Goal: Task Accomplishment & Management: Manage account settings

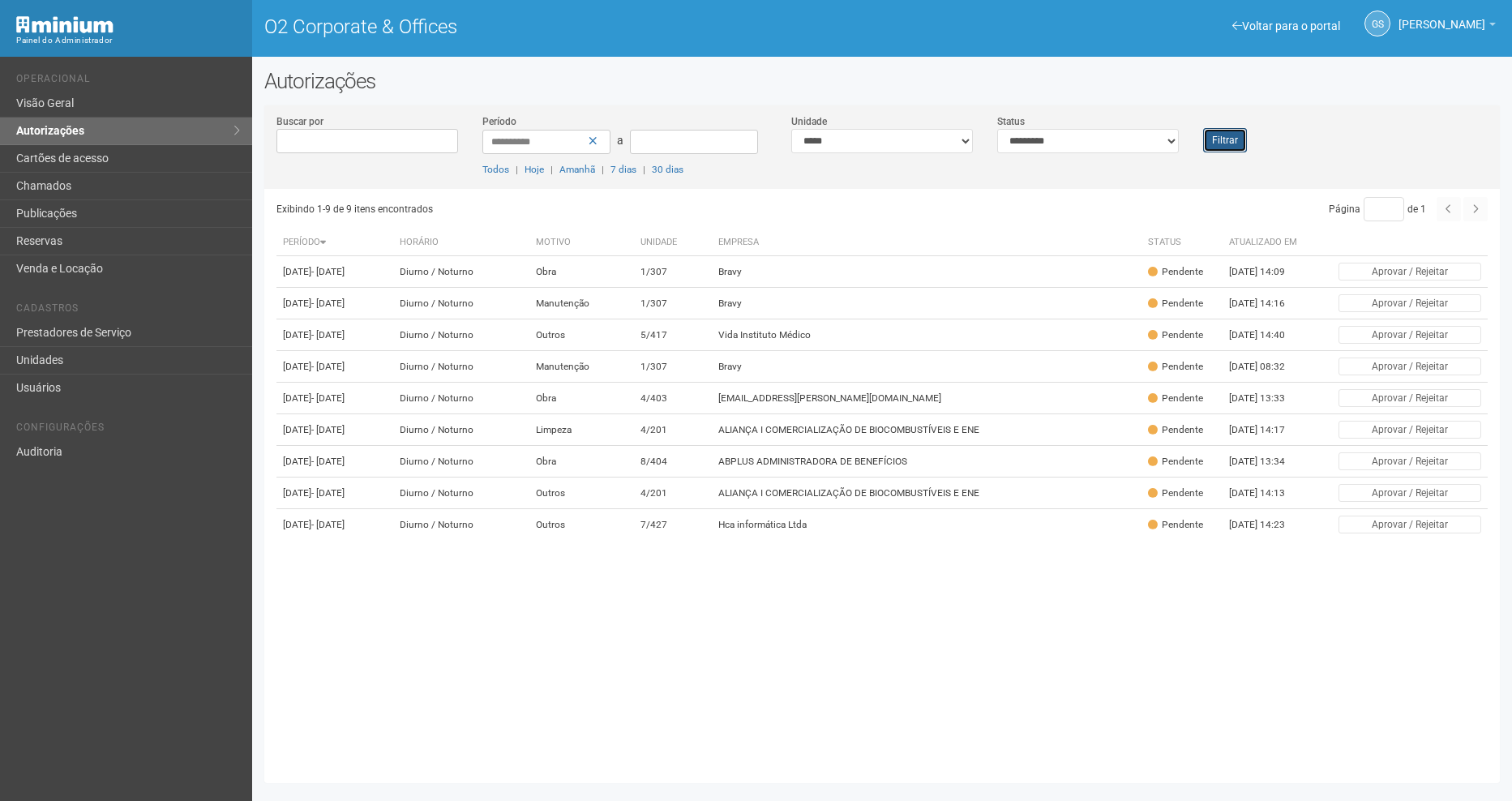
click at [1235, 136] on button "Filtrar" at bounding box center [1225, 140] width 44 height 24
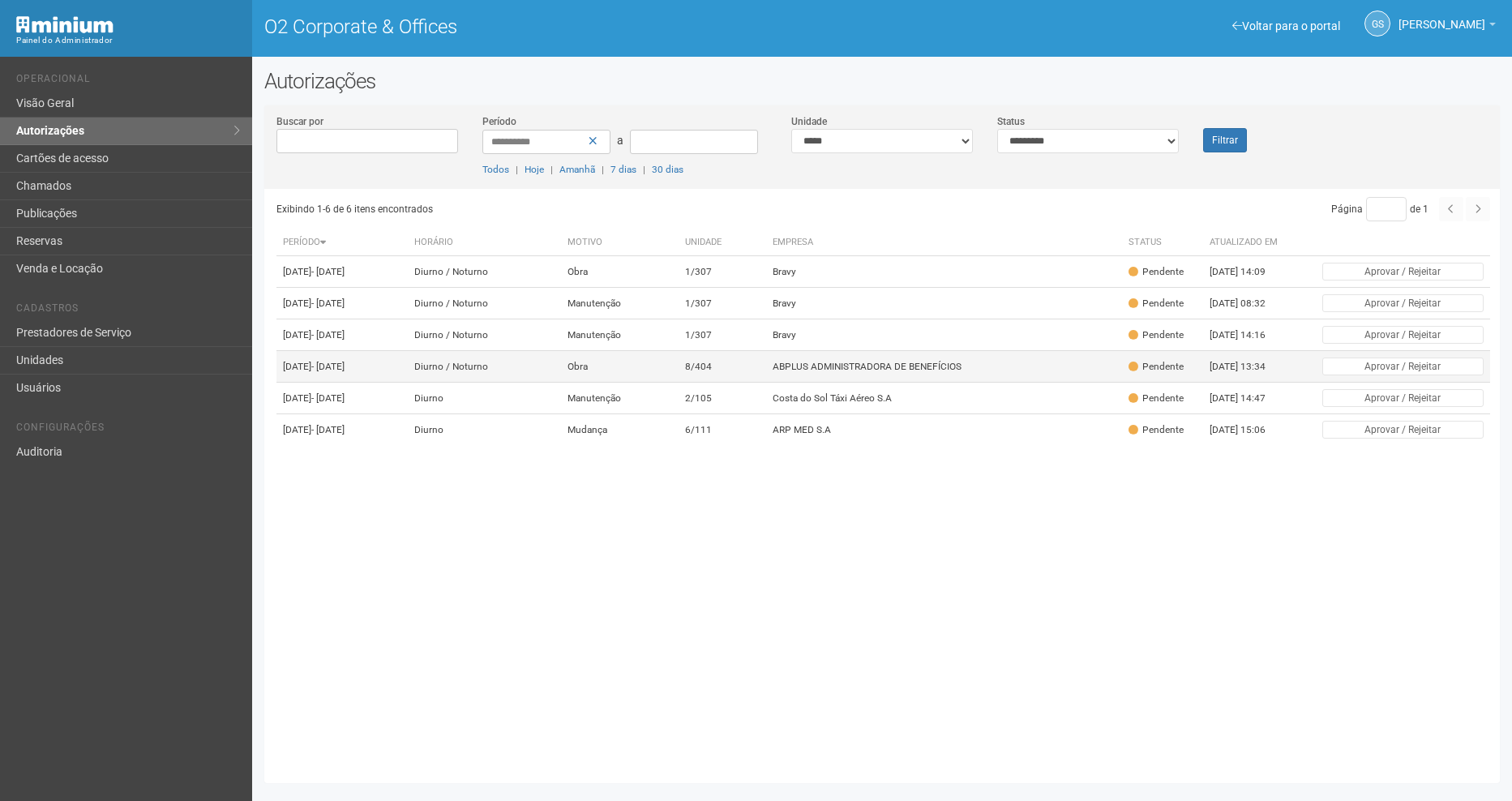
click at [876, 383] on td "ABPLUS ADMINISTRADORA DE BENEFÍCIOS" at bounding box center [944, 367] width 357 height 32
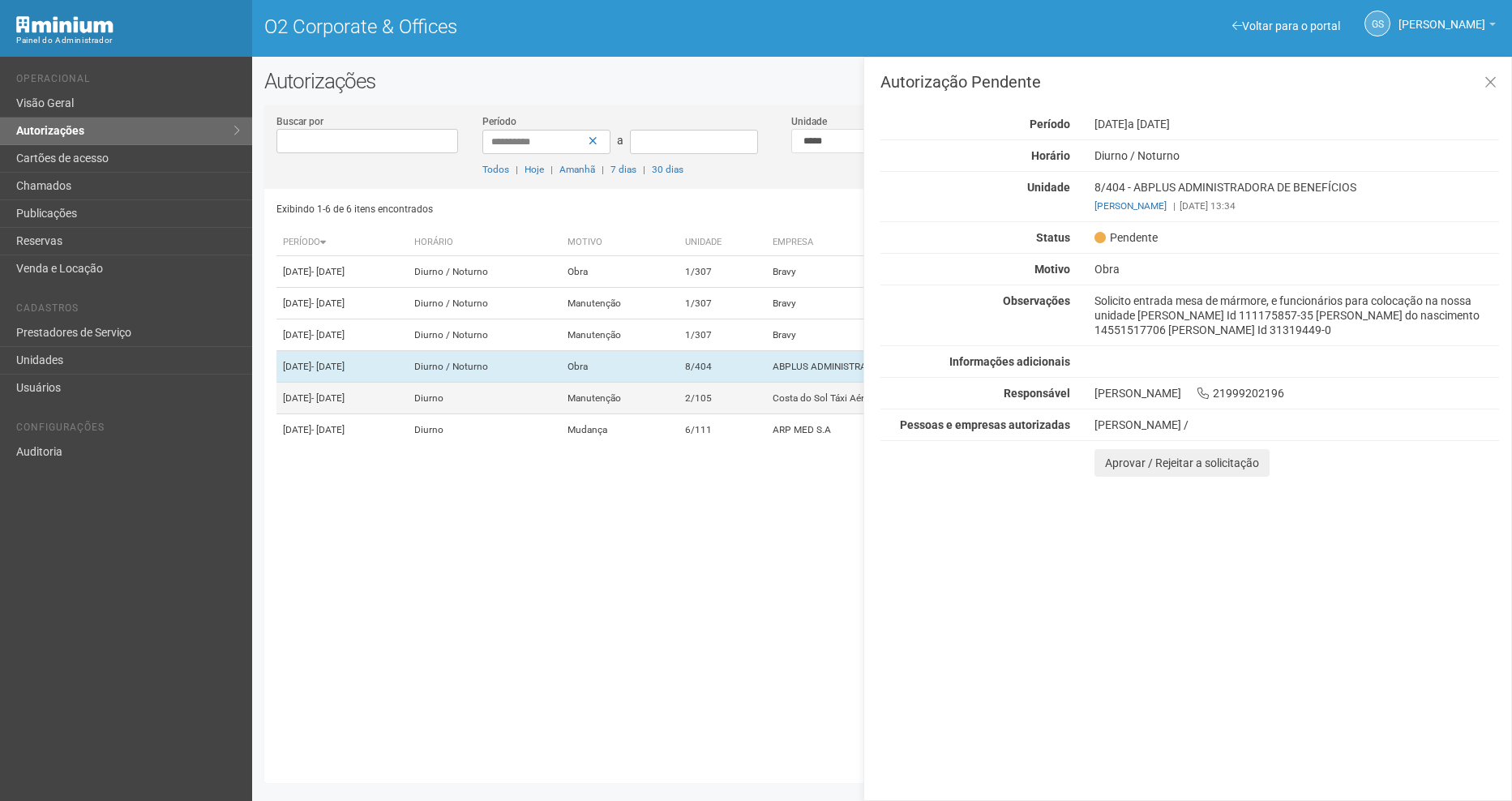
click at [831, 415] on td "Costa do Sol Táxi Aéreo S.A" at bounding box center [944, 399] width 357 height 32
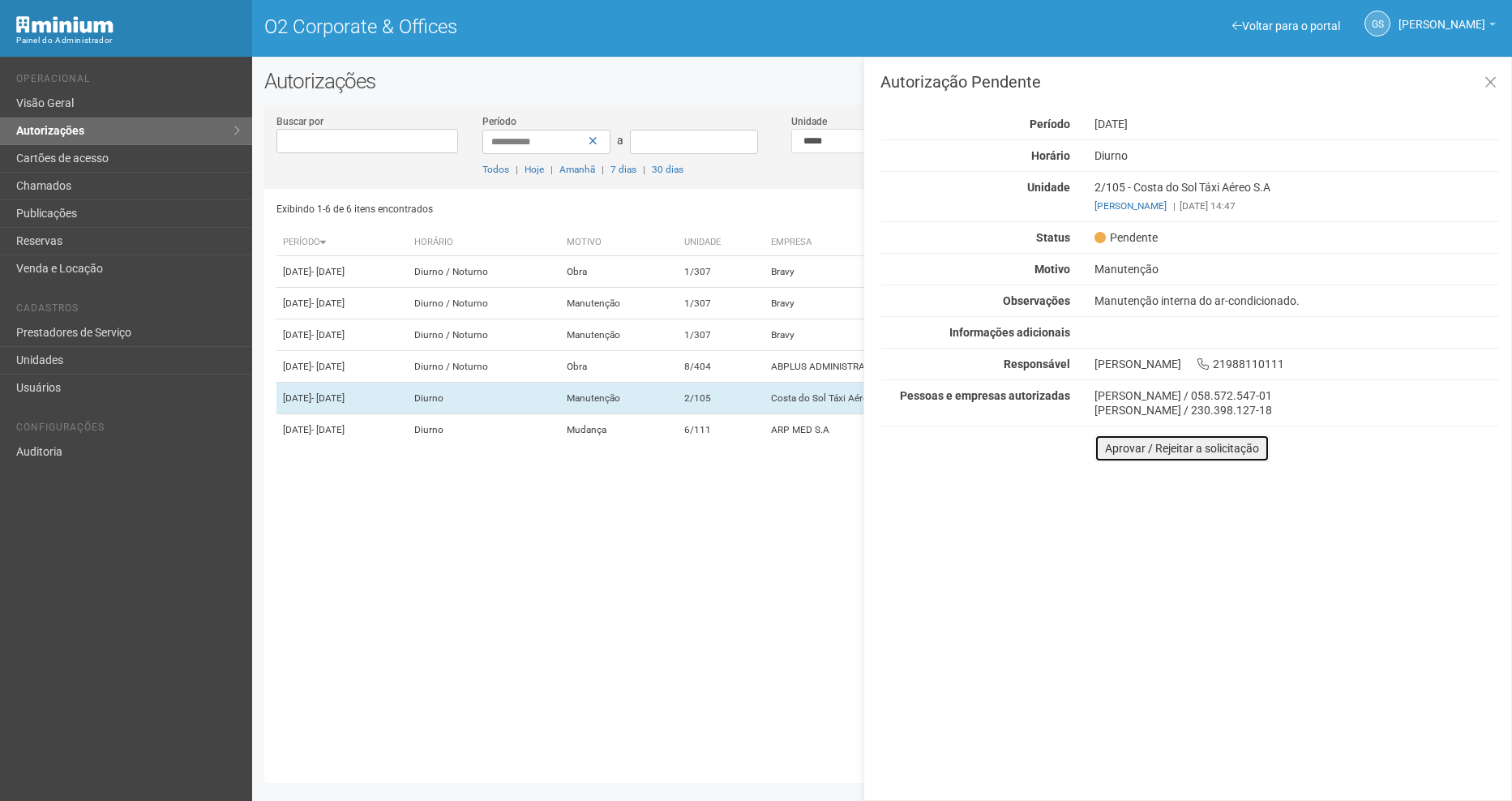
click at [1185, 458] on button "Aprovar / Rejeitar a solicitação" at bounding box center [1182, 448] width 175 height 28
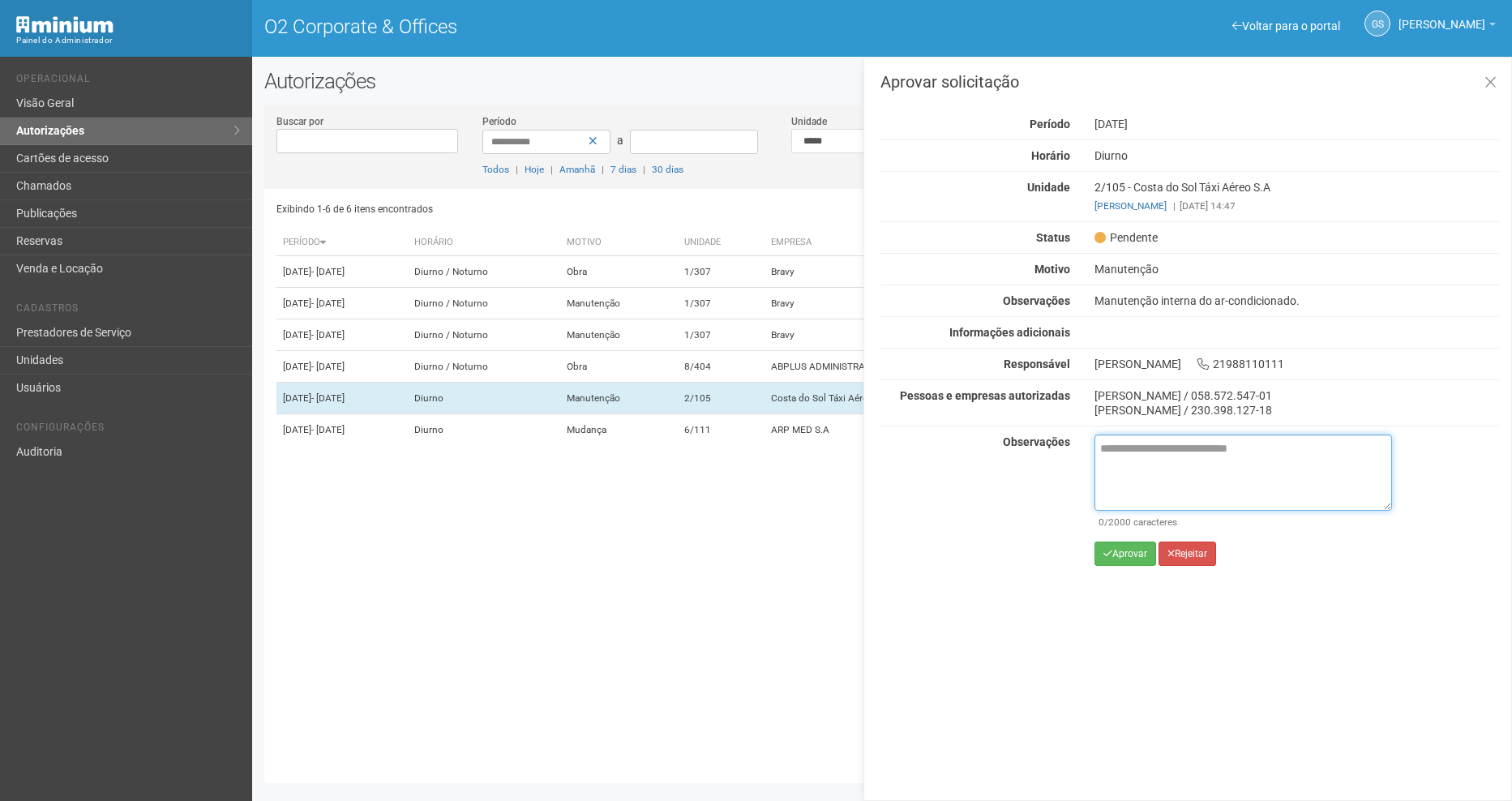
drag, startPoint x: 1185, startPoint y: 458, endPoint x: 1111, endPoint y: 455, distance: 74.1
paste textarea "**********"
type textarea "**********"
drag, startPoint x: 1175, startPoint y: 445, endPoint x: 866, endPoint y: 441, distance: 309.0
click at [867, 441] on div "Aprovar solicitação Autorização Pendente Período 20/09/2025 Horário Diurno Unid…" at bounding box center [1187, 429] width 649 height 744
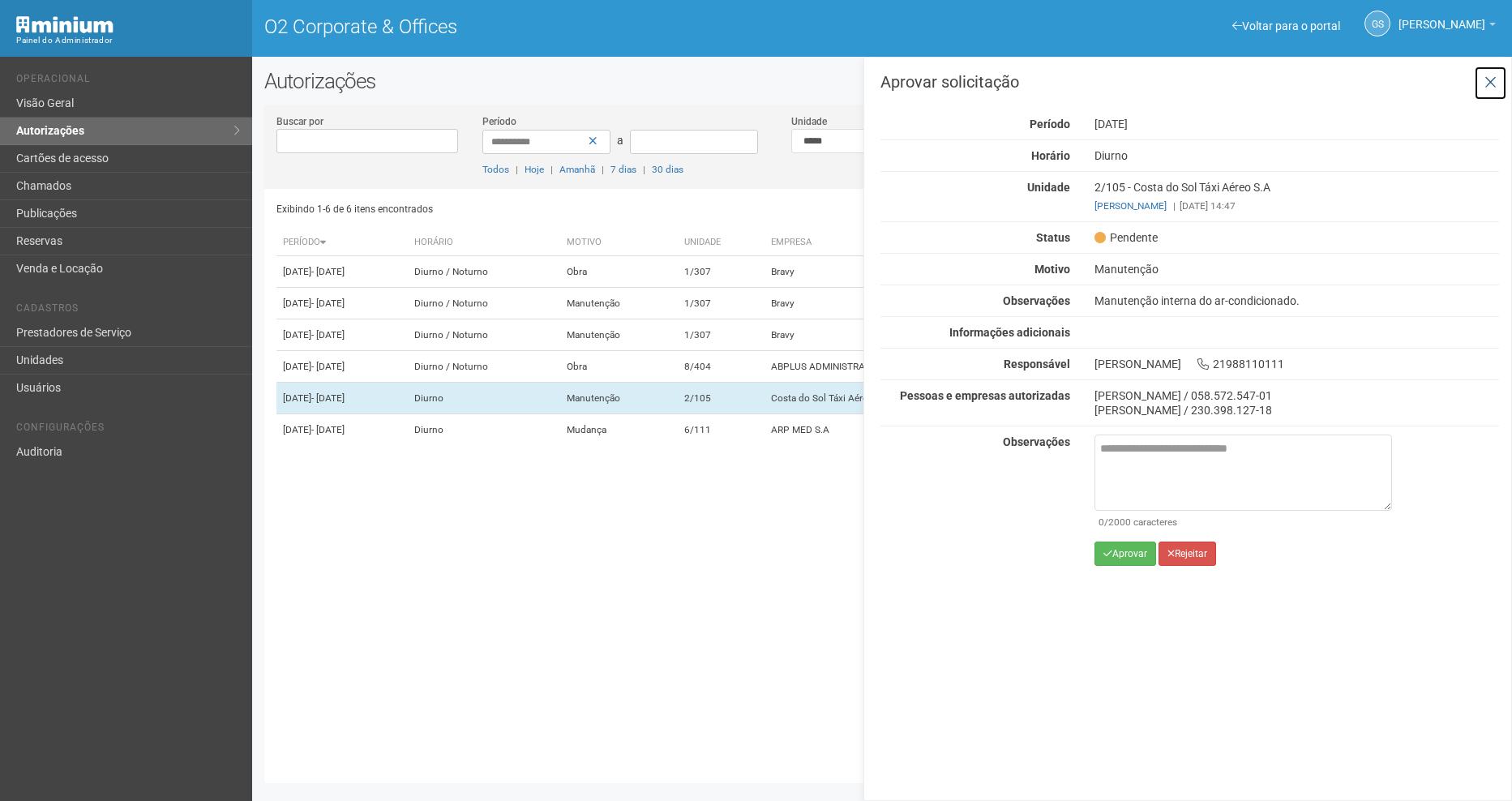
click at [1495, 84] on icon at bounding box center [1491, 83] width 12 height 16
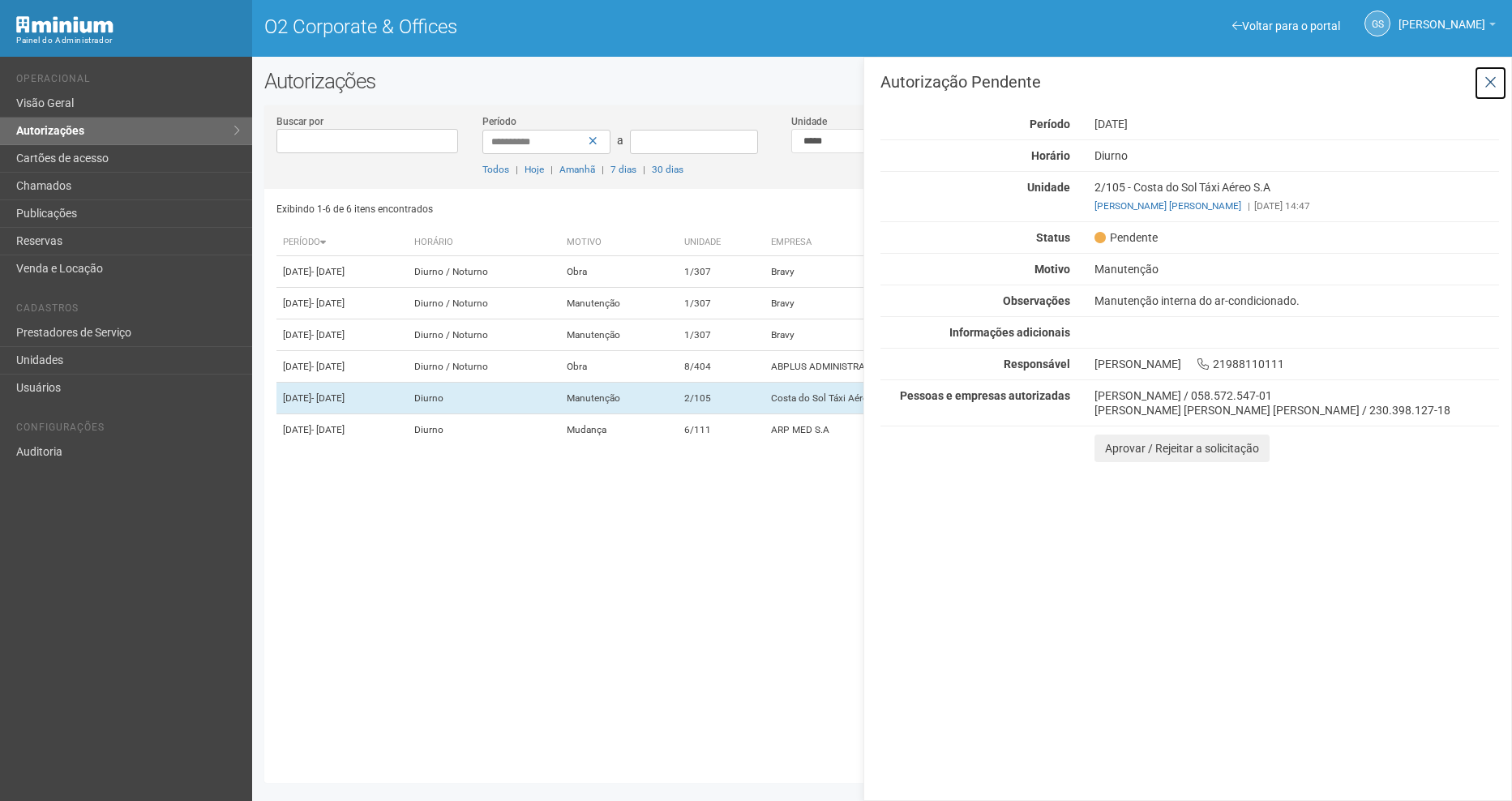
click at [1485, 89] on icon at bounding box center [1491, 83] width 12 height 16
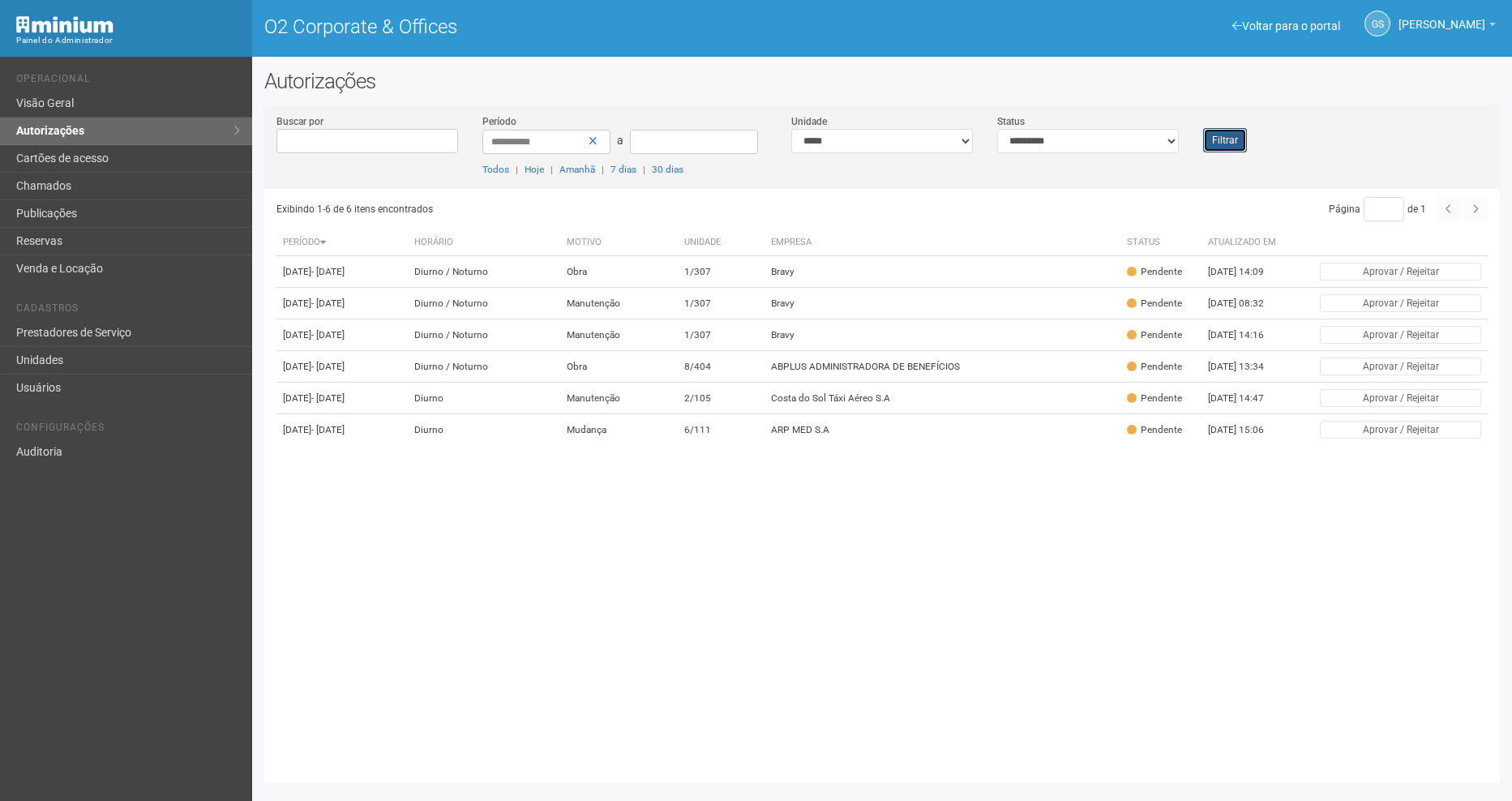
click at [1225, 138] on button "Filtrar" at bounding box center [1225, 140] width 44 height 24
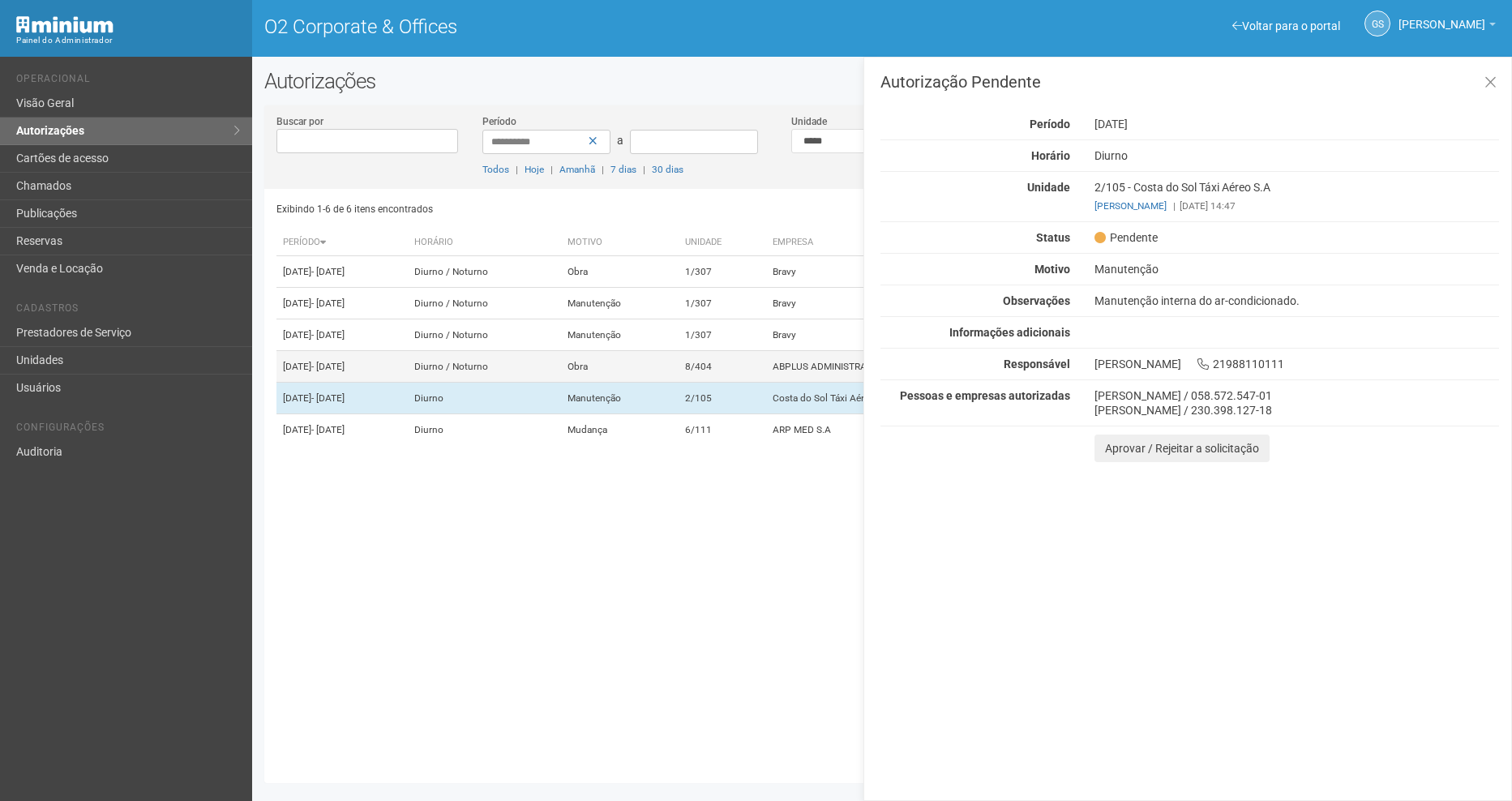
click at [764, 383] on td "8/404" at bounding box center [723, 367] width 87 height 32
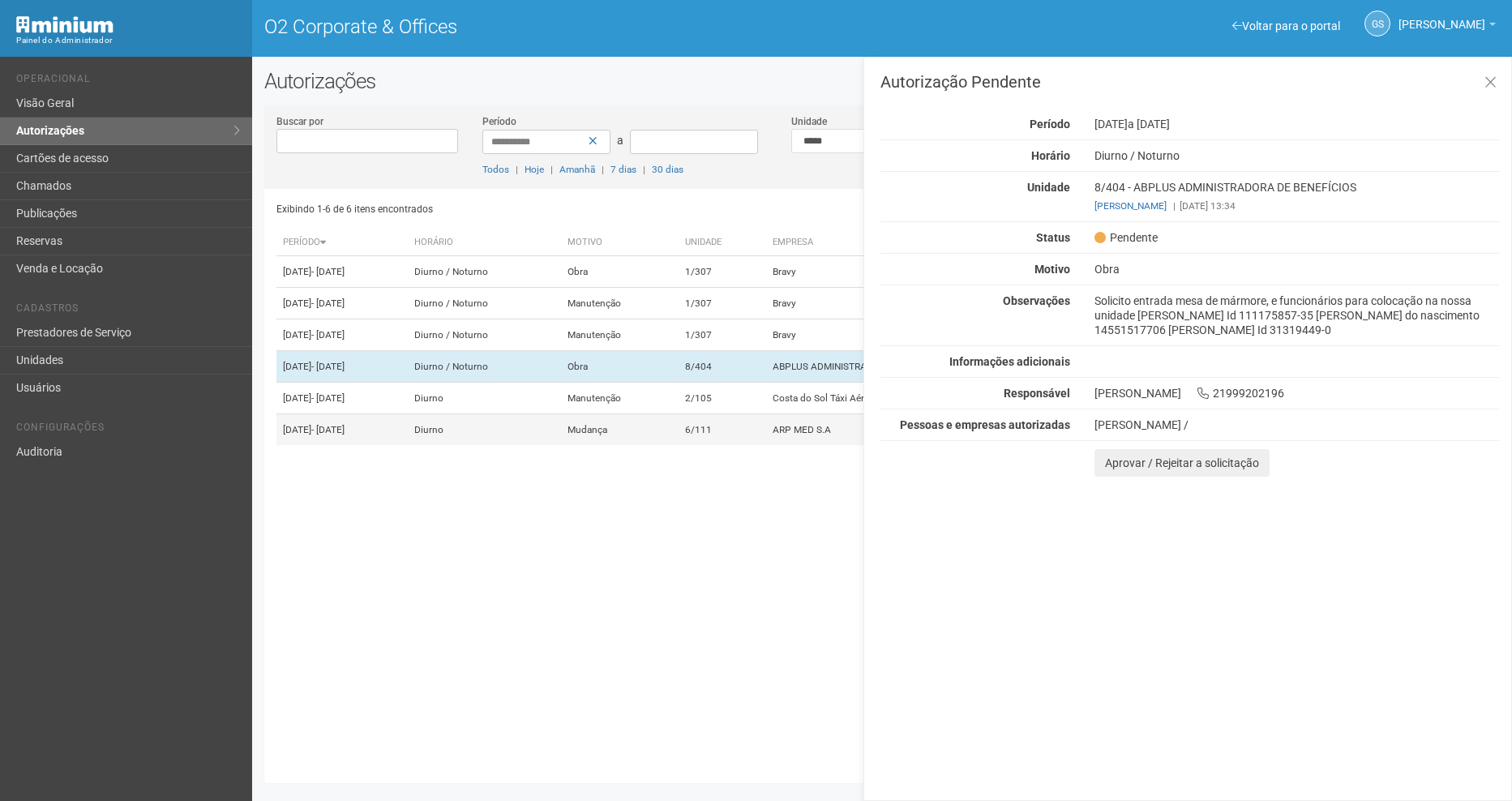
click at [766, 446] on td "6/111" at bounding box center [723, 431] width 87 height 32
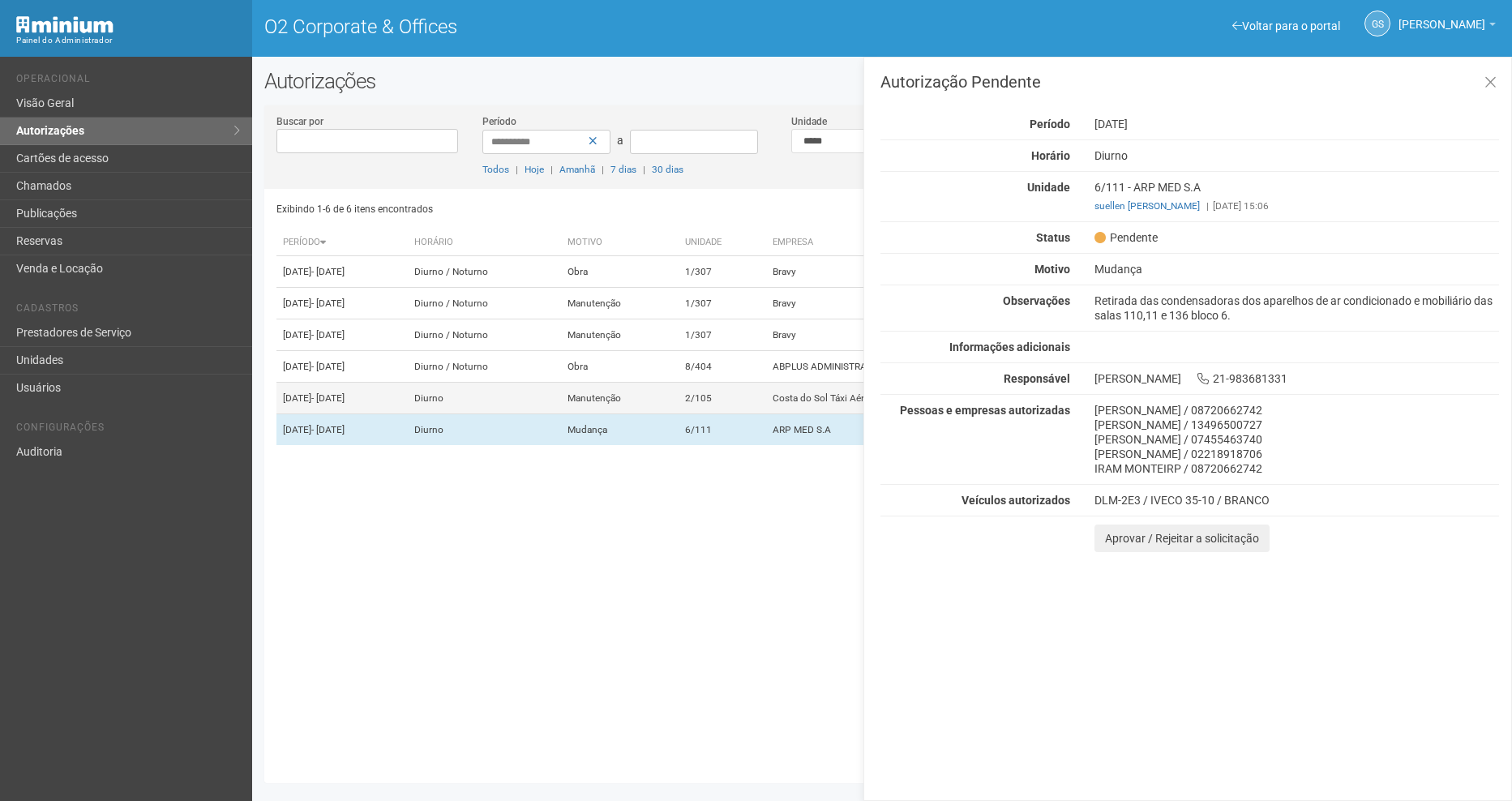
click at [748, 415] on td "2/105" at bounding box center [723, 399] width 87 height 32
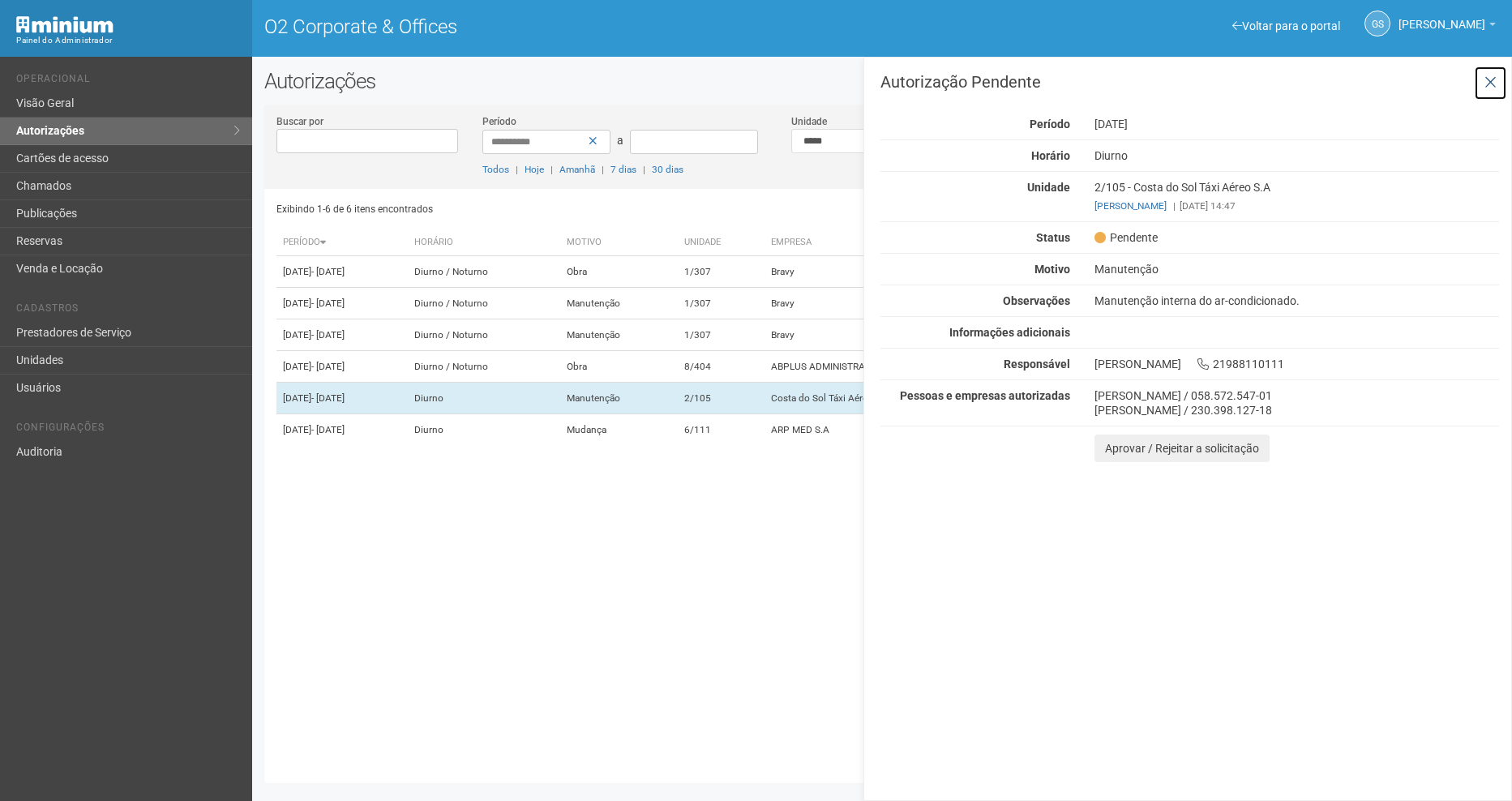
click at [1494, 85] on icon at bounding box center [1491, 83] width 12 height 16
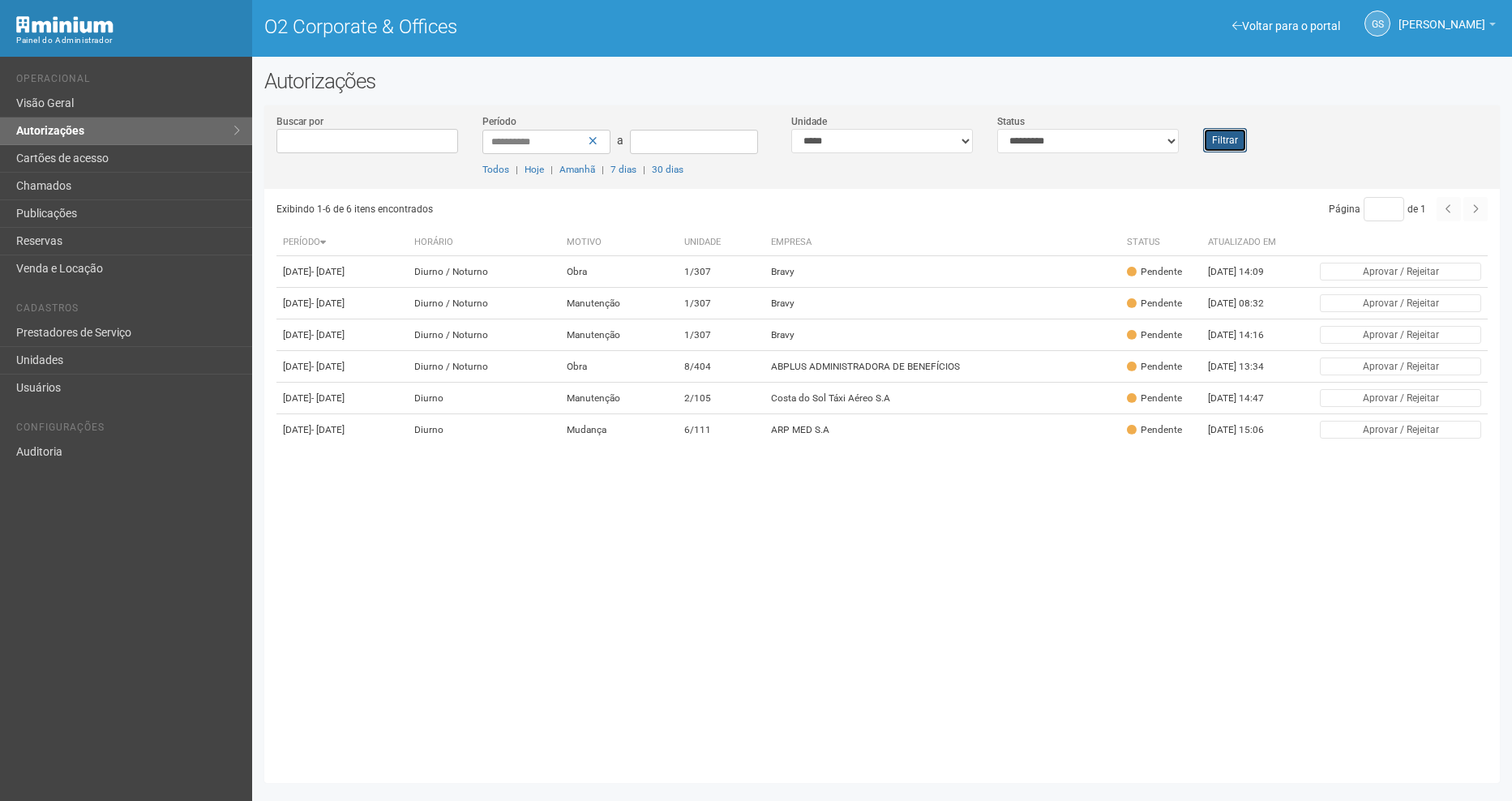
click at [1227, 149] on button "Filtrar" at bounding box center [1225, 140] width 44 height 24
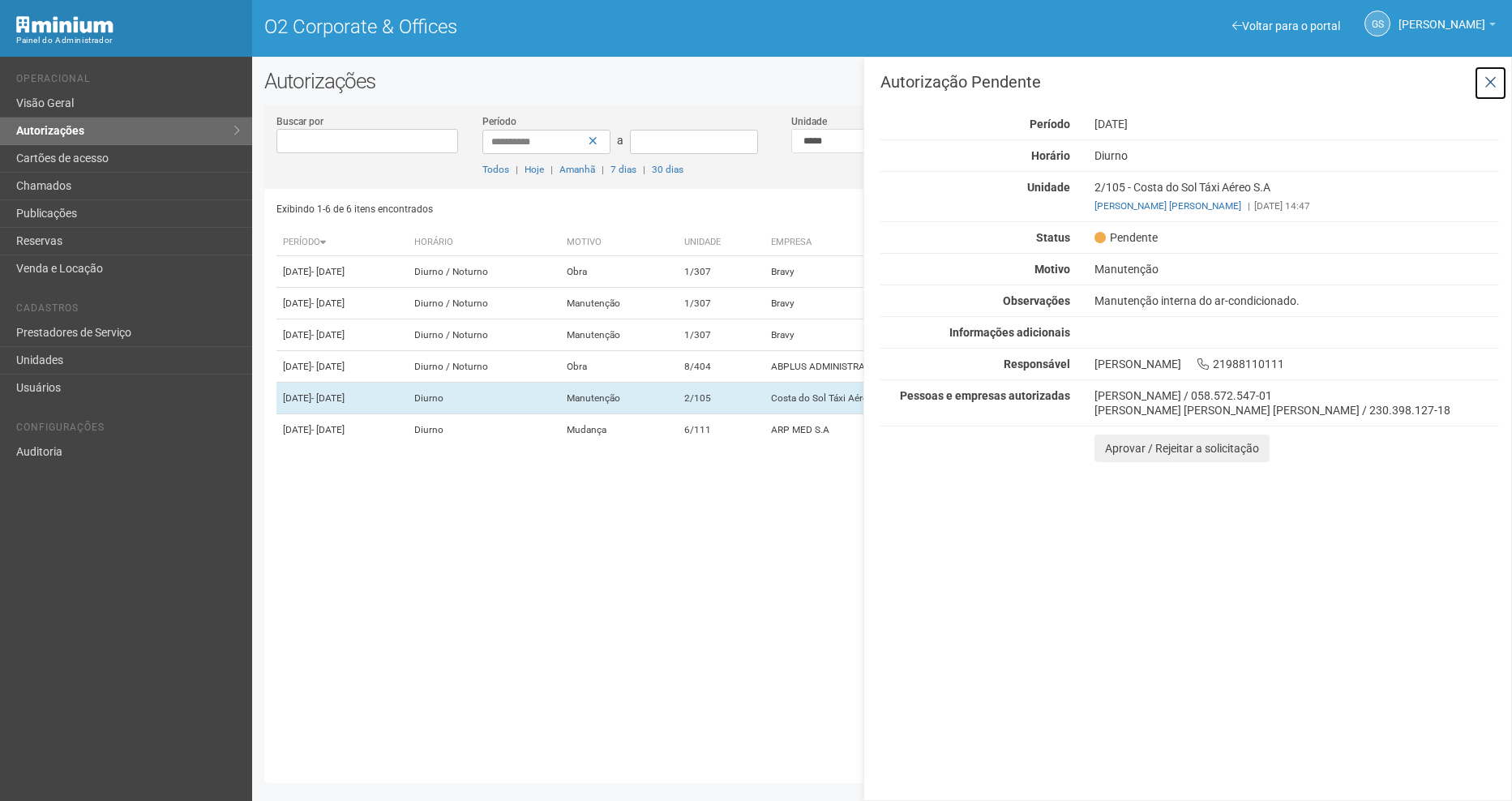
click at [1490, 80] on icon at bounding box center [1491, 83] width 12 height 16
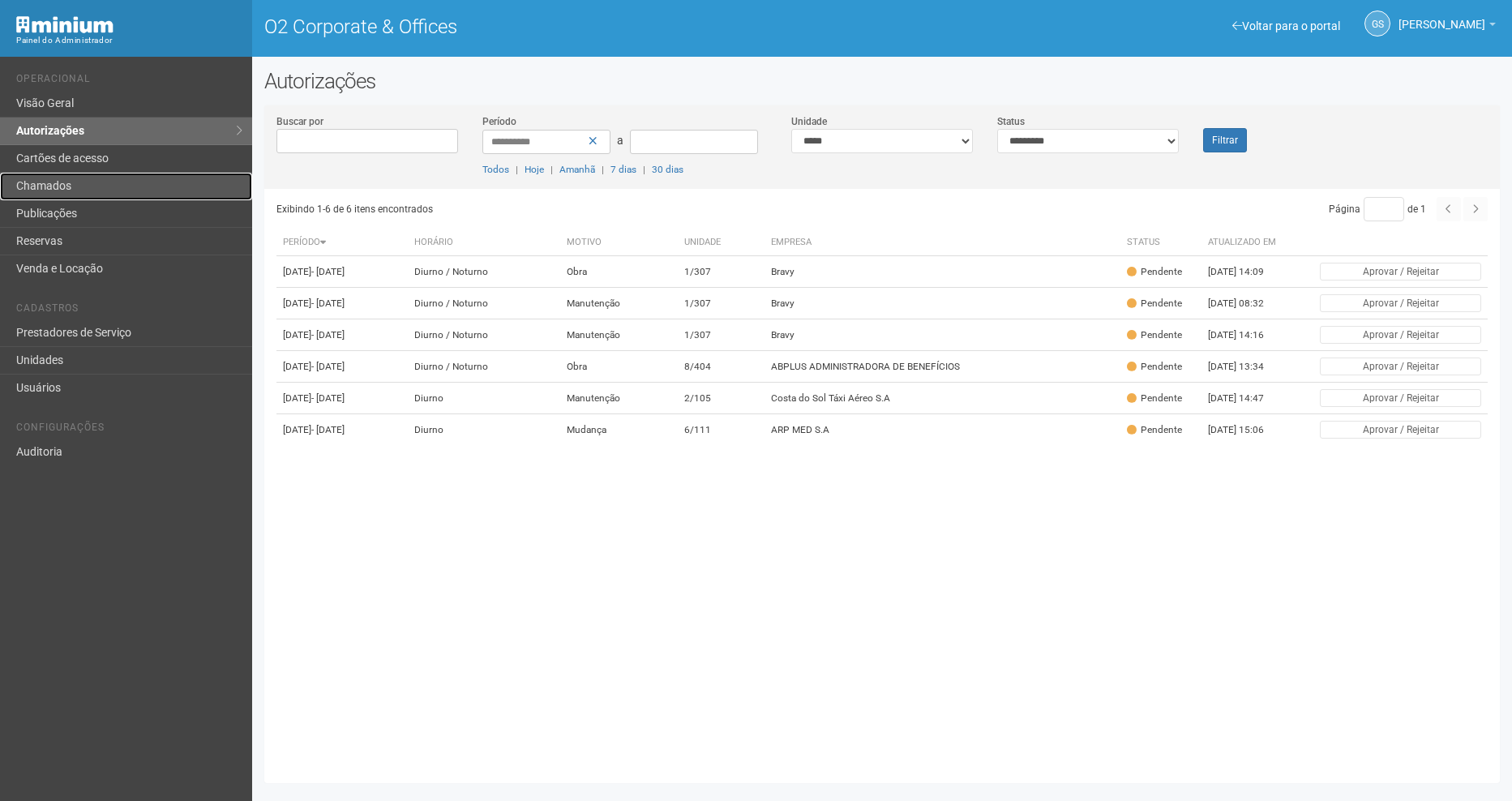
click at [113, 186] on link "Chamados" at bounding box center [125, 186] width 252 height 28
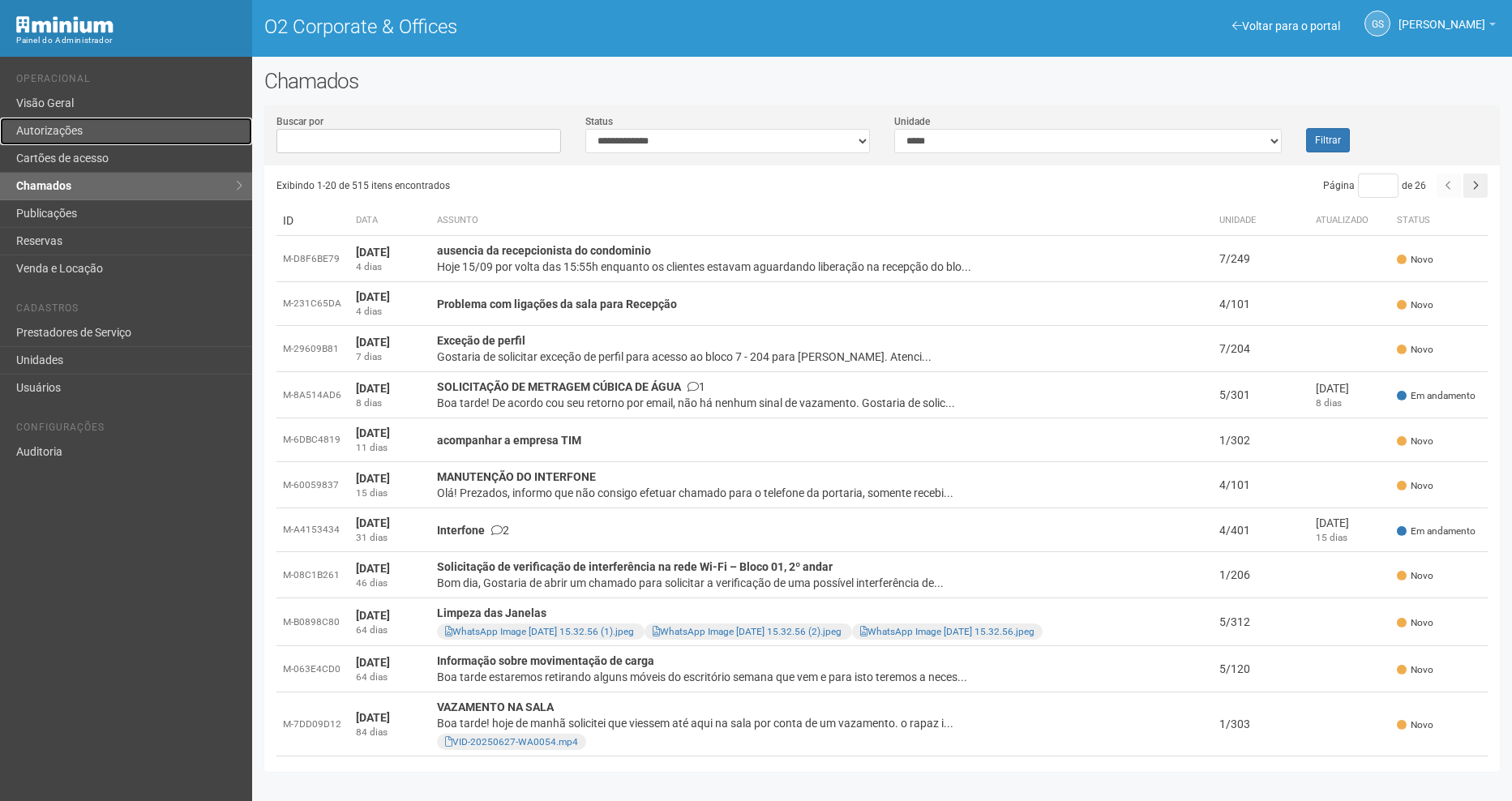
click at [53, 138] on link "Autorizações" at bounding box center [125, 131] width 252 height 28
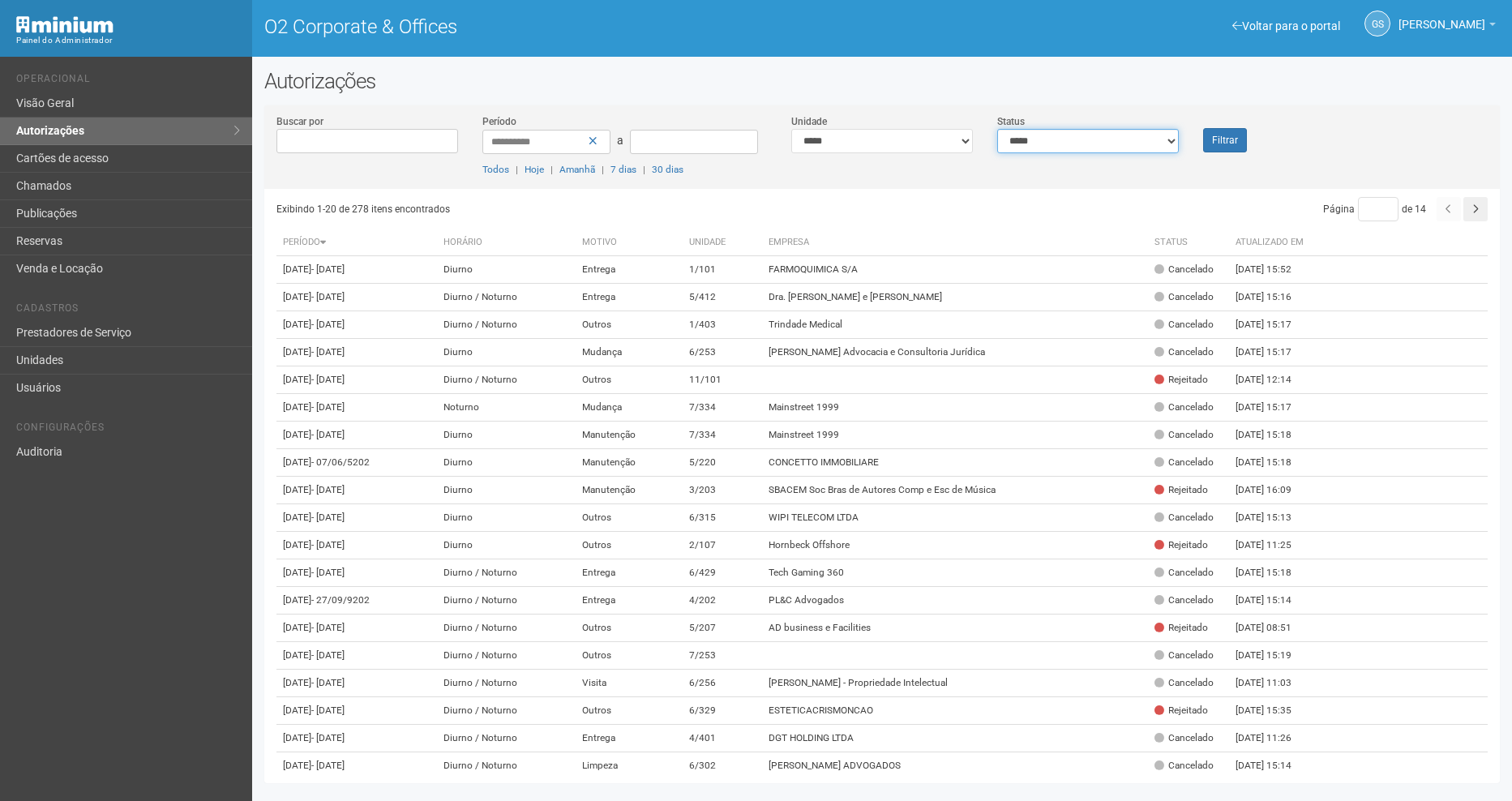
click at [1048, 145] on select "**********" at bounding box center [1088, 141] width 182 height 24
select select "*"
click at [998, 129] on select "**********" at bounding box center [1088, 141] width 182 height 24
click at [1204, 137] on button "Filtrar" at bounding box center [1225, 140] width 44 height 24
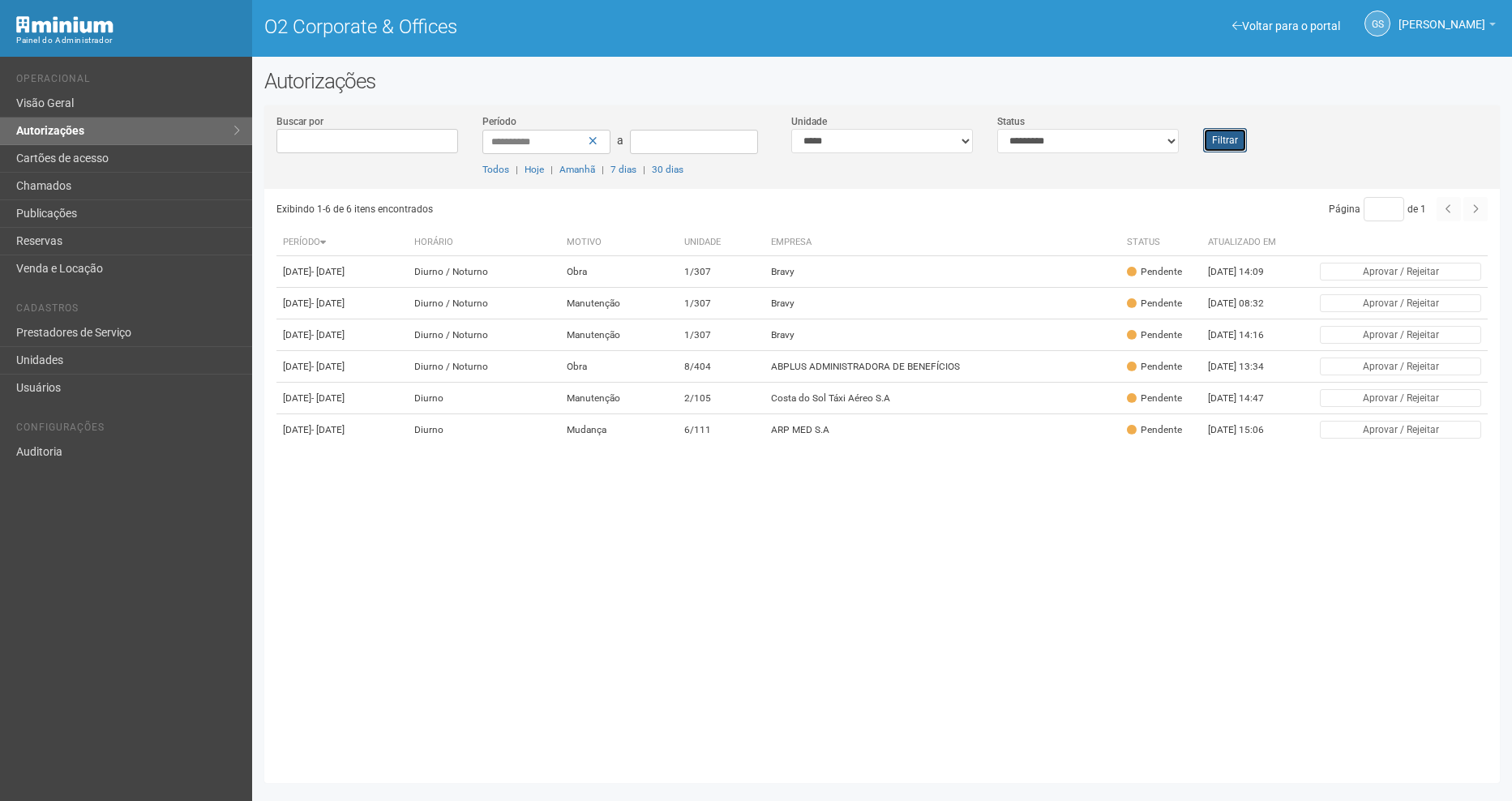
click at [1232, 143] on button "Filtrar" at bounding box center [1225, 140] width 44 height 24
click at [86, 183] on link "Chamados" at bounding box center [125, 186] width 252 height 28
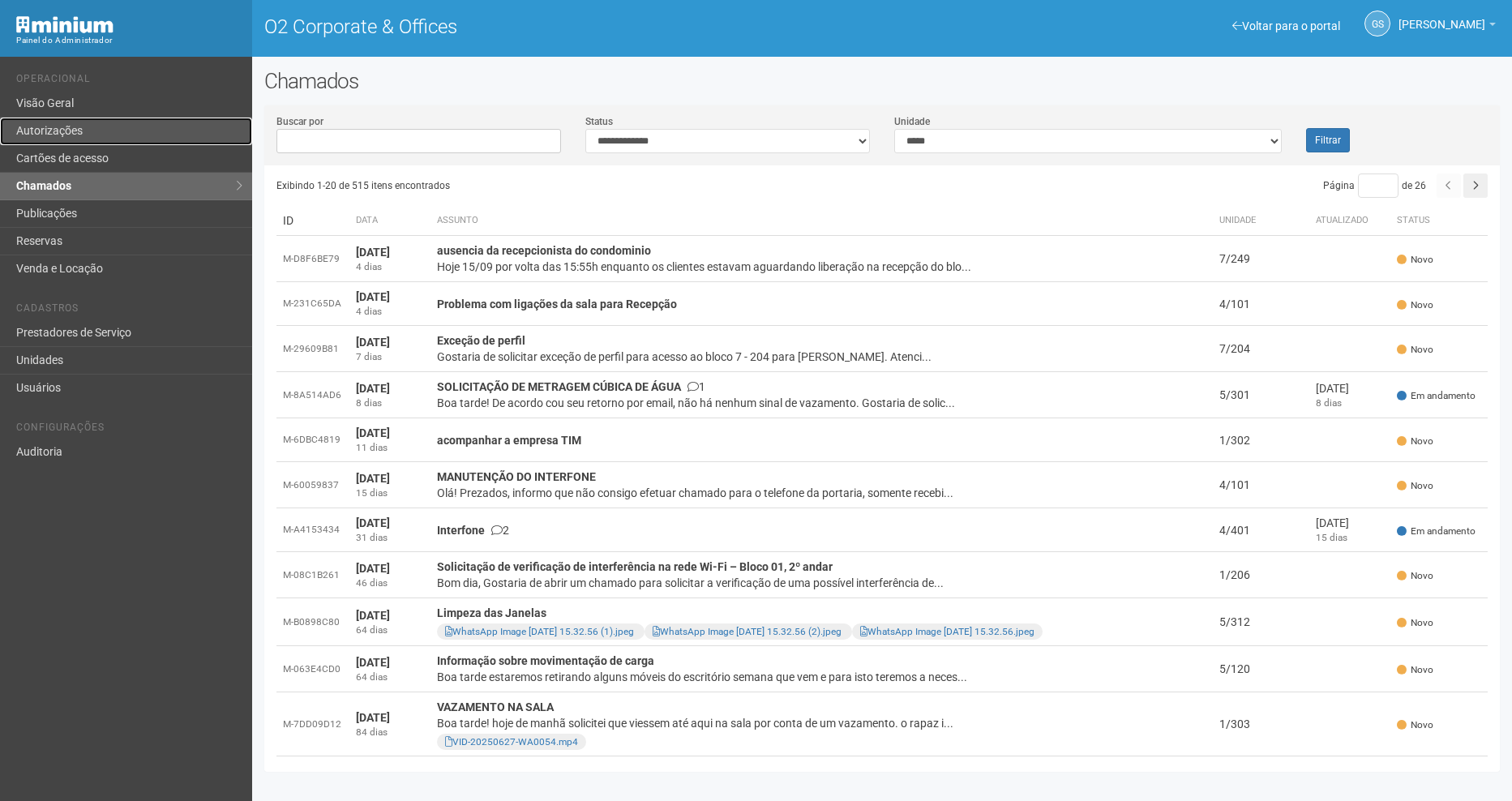
click at [111, 122] on link "Autorizações" at bounding box center [125, 131] width 252 height 28
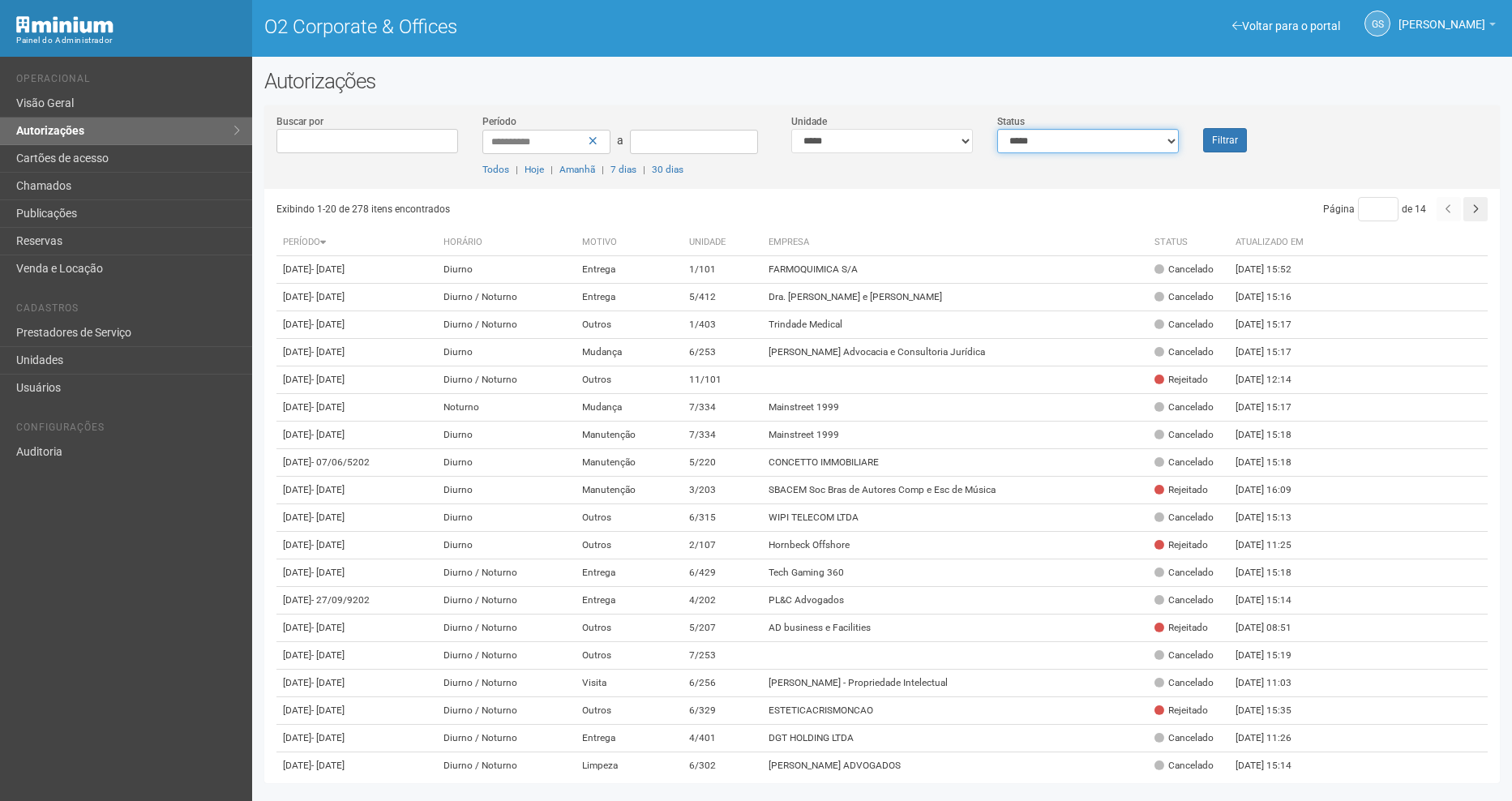
drag, startPoint x: 1108, startPoint y: 143, endPoint x: 1103, endPoint y: 153, distance: 11.2
click at [1108, 143] on select "**********" at bounding box center [1088, 141] width 182 height 24
select select "*"
click at [998, 129] on select "**********" at bounding box center [1088, 141] width 182 height 24
click at [1231, 134] on button "Filtrar" at bounding box center [1225, 140] width 44 height 24
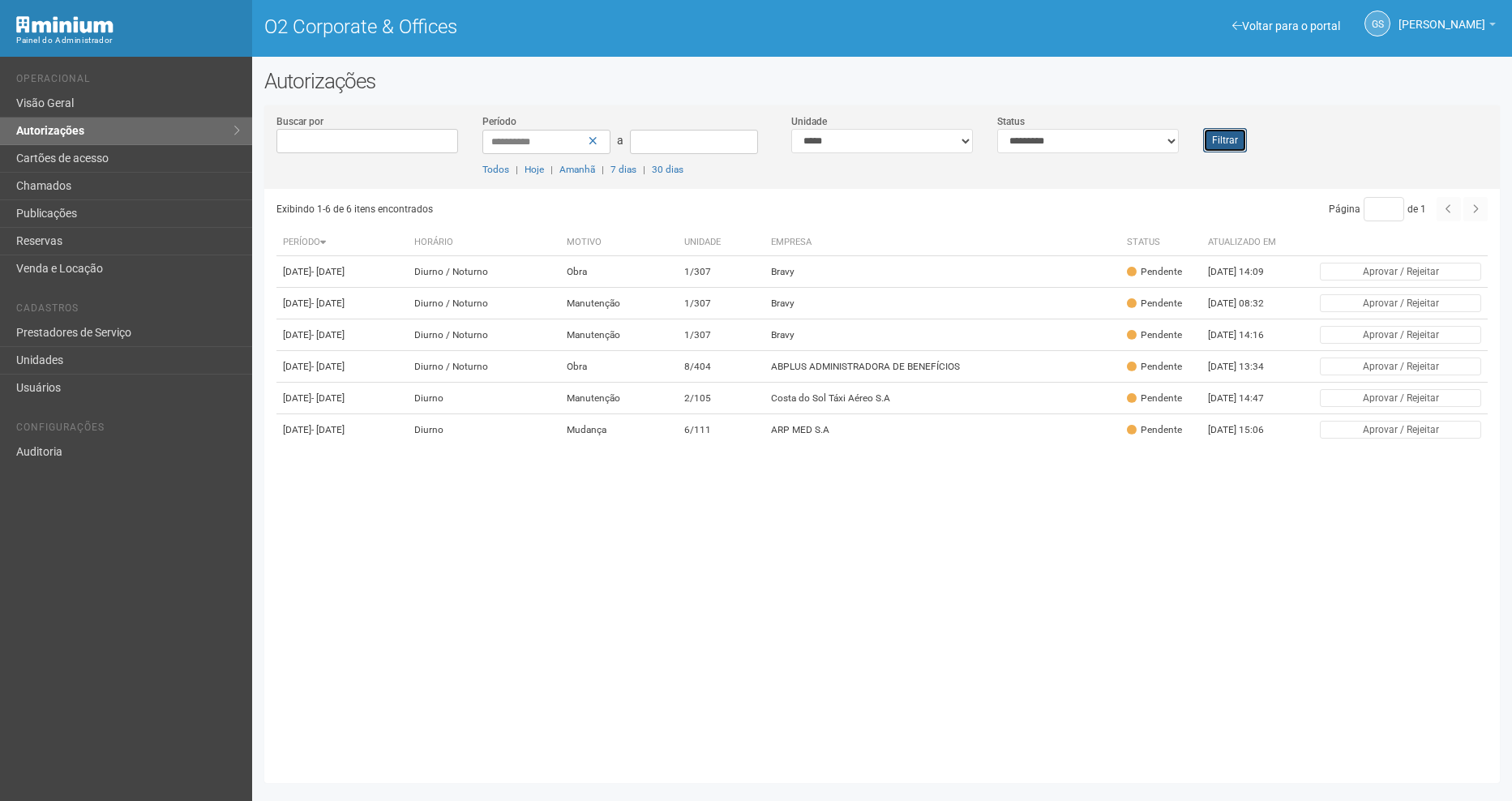
click at [1215, 146] on button "Filtrar" at bounding box center [1225, 140] width 44 height 24
click at [1235, 145] on button "Filtrar" at bounding box center [1225, 140] width 44 height 24
